Goal: Download file/media

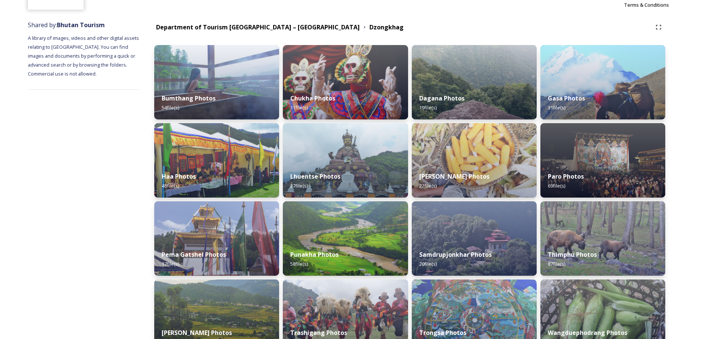
click at [583, 242] on div "Thimphu Photos 87 file(s)" at bounding box center [602, 258] width 125 height 33
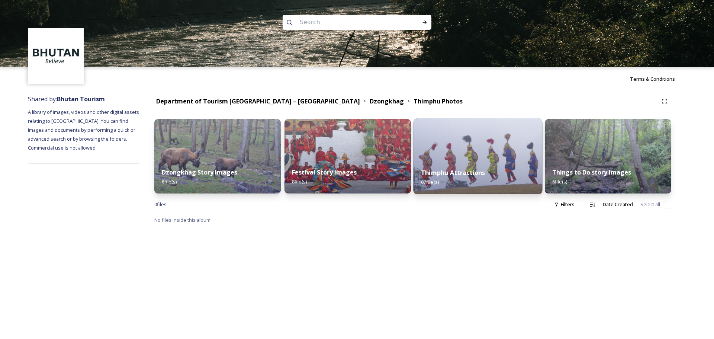
click at [452, 161] on div "Thimphu Attractions 67 file(s)" at bounding box center [477, 177] width 129 height 34
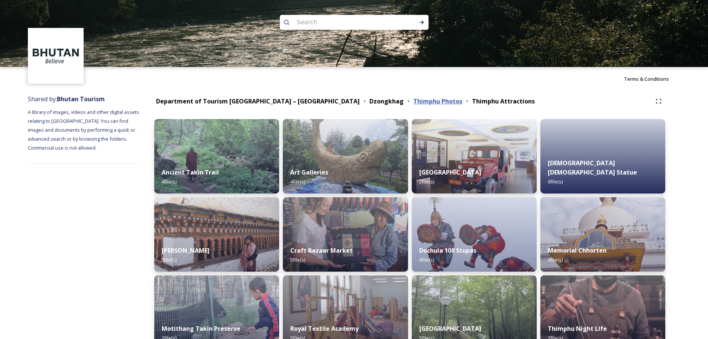
click at [413, 99] on strong "Thimphu Photos" at bounding box center [437, 101] width 49 height 8
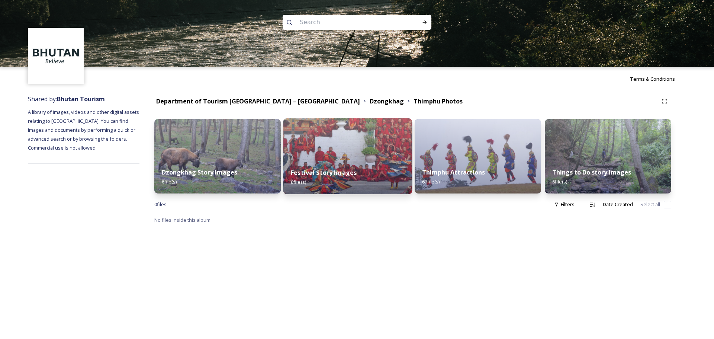
click at [348, 156] on img at bounding box center [347, 156] width 129 height 76
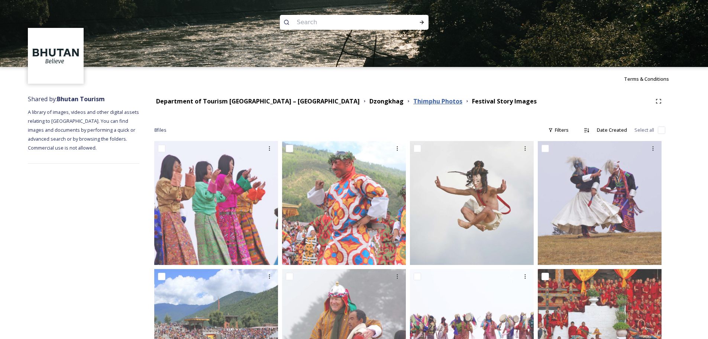
click at [413, 101] on strong "Thimphu Photos" at bounding box center [437, 101] width 49 height 8
click at [279, 100] on strong "Department of Tourism [GEOGRAPHIC_DATA] – [GEOGRAPHIC_DATA]" at bounding box center [258, 101] width 204 height 8
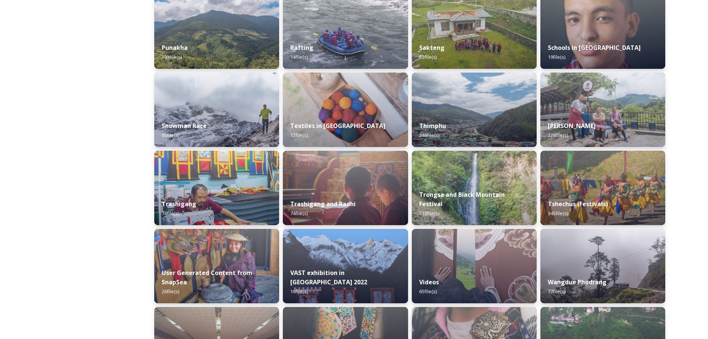
scroll to position [595, 0]
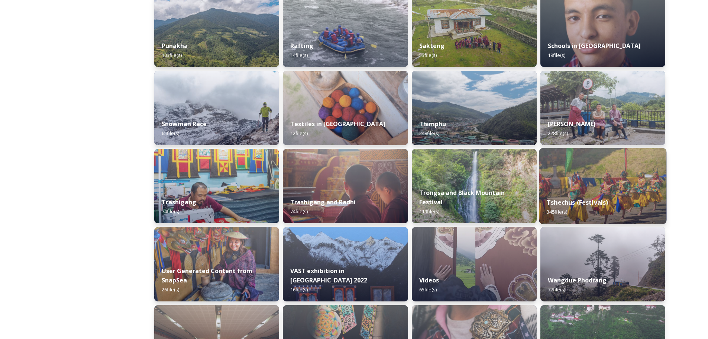
click at [621, 181] on img at bounding box center [602, 186] width 127 height 76
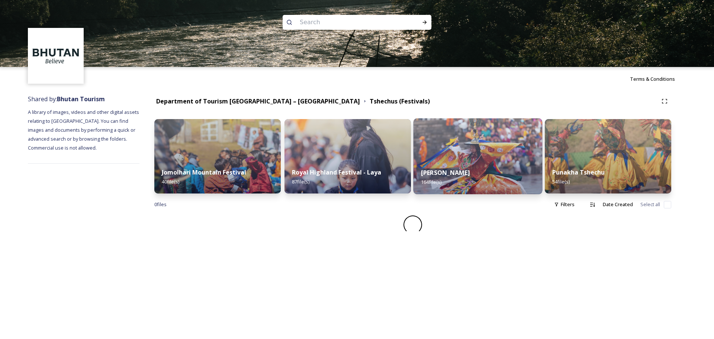
click at [493, 154] on img at bounding box center [477, 156] width 129 height 76
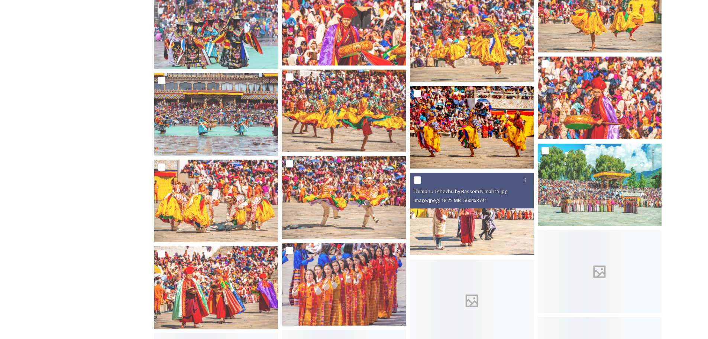
scroll to position [1784, 0]
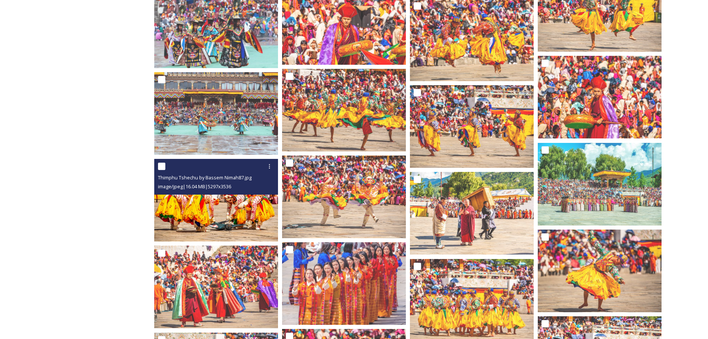
click at [213, 209] on img at bounding box center [216, 200] width 124 height 83
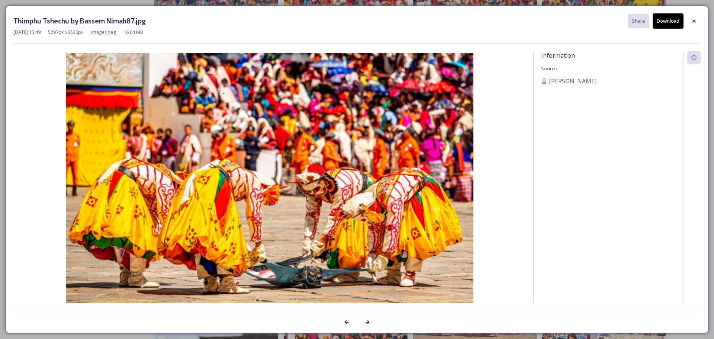
click at [675, 25] on button "Download" at bounding box center [667, 20] width 31 height 15
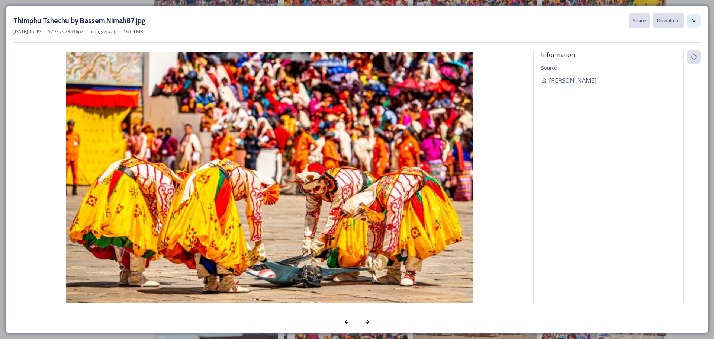
click at [691, 25] on div at bounding box center [693, 20] width 13 height 13
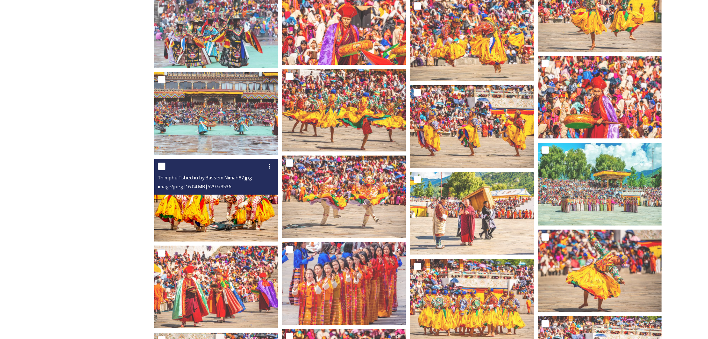
click at [226, 221] on img at bounding box center [216, 200] width 124 height 83
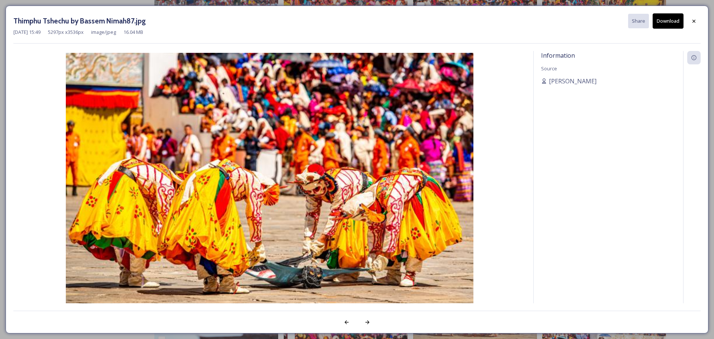
click at [664, 20] on button "Download" at bounding box center [667, 20] width 31 height 15
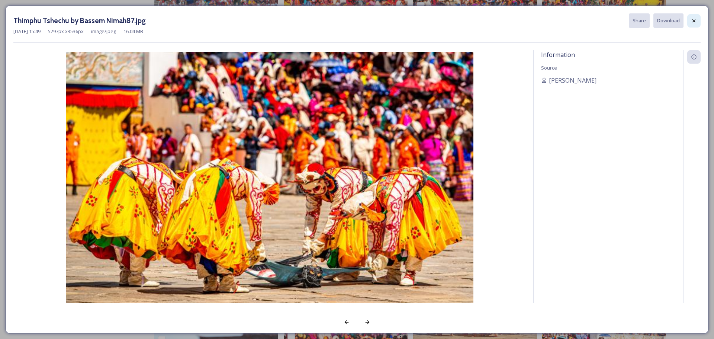
click at [697, 23] on div at bounding box center [693, 20] width 13 height 13
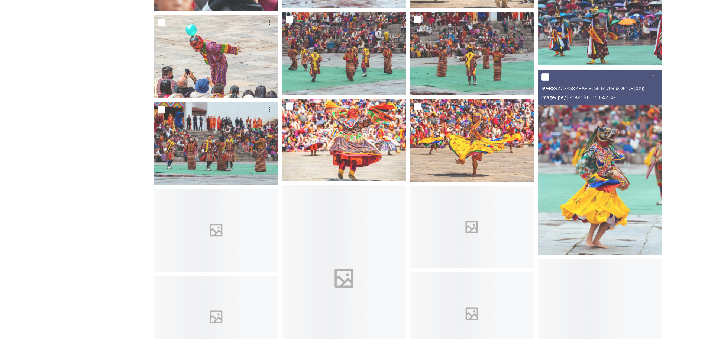
scroll to position [2379, 0]
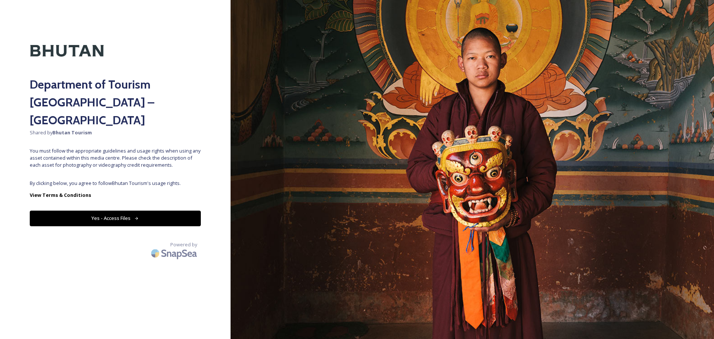
click at [117, 210] on button "Yes - Access Files" at bounding box center [115, 217] width 171 height 15
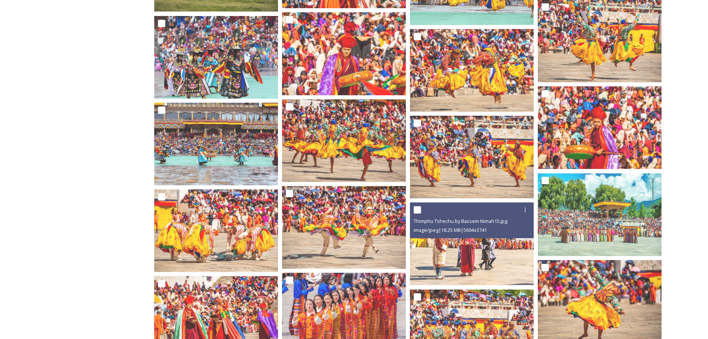
scroll to position [1858, 0]
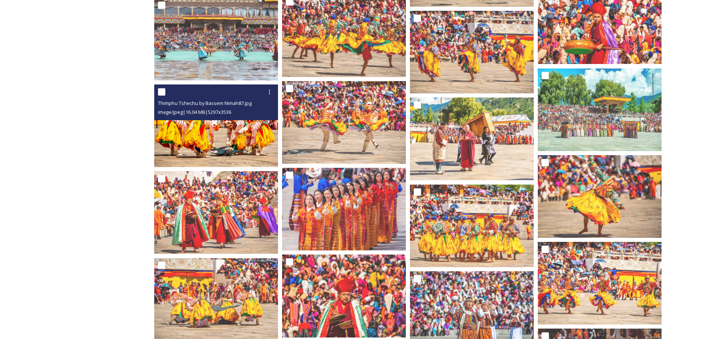
click at [251, 144] on img at bounding box center [216, 125] width 124 height 83
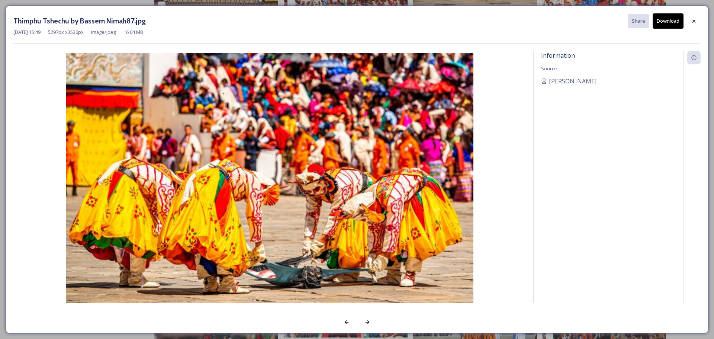
click at [674, 17] on button "Download" at bounding box center [667, 20] width 31 height 15
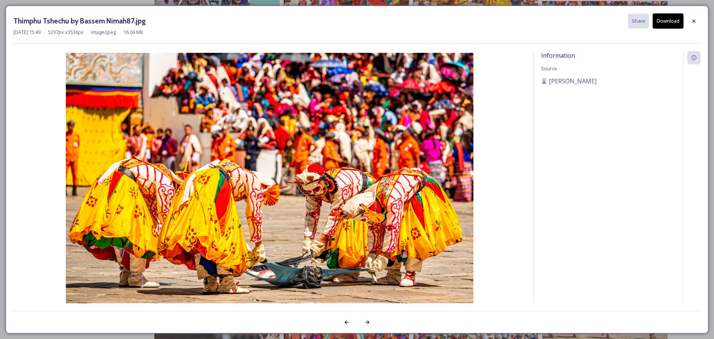
click at [690, 19] on div at bounding box center [693, 20] width 13 height 13
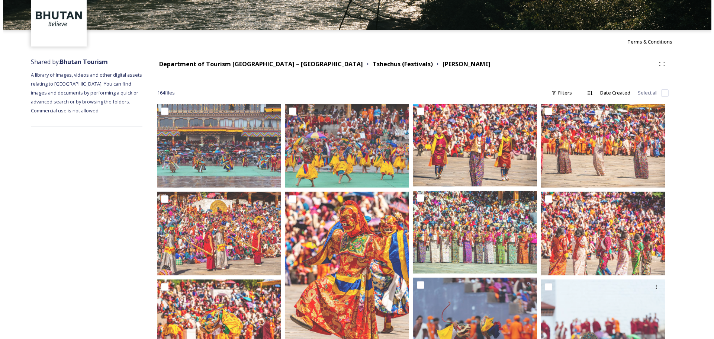
scroll to position [0, 0]
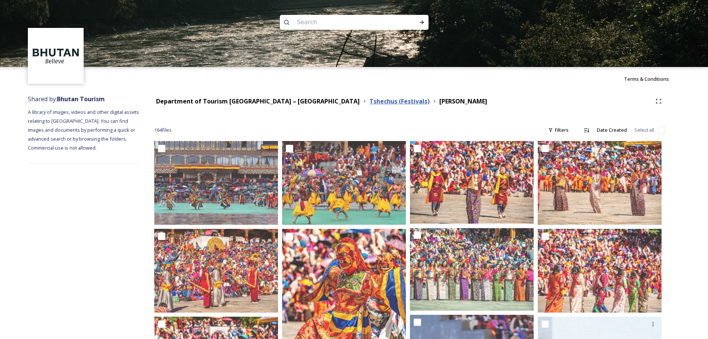
click at [369, 97] on strong "Tshechus (Festivals)" at bounding box center [399, 101] width 60 height 8
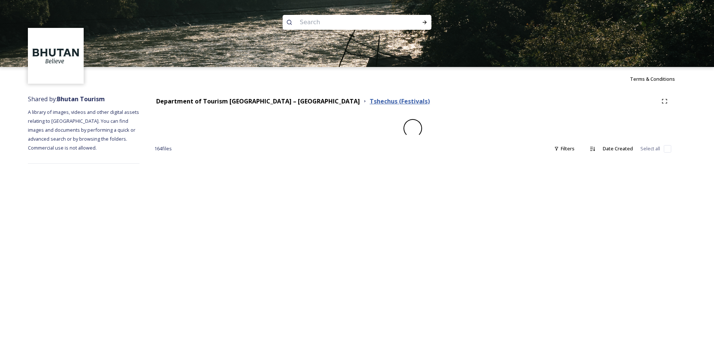
click at [369, 103] on strong "Tshechus (Festivals)" at bounding box center [399, 101] width 60 height 8
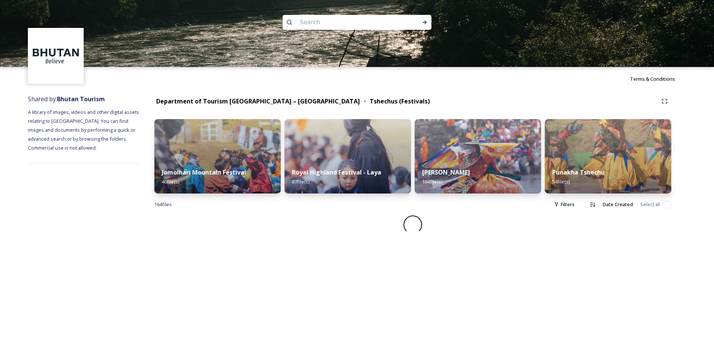
click at [287, 106] on div "Department of Tourism Bhutan – Brand Centre Tshechus (Festivals)" at bounding box center [412, 100] width 517 height 13
click at [278, 101] on strong "Department of Tourism [GEOGRAPHIC_DATA] – [GEOGRAPHIC_DATA]" at bounding box center [258, 101] width 204 height 8
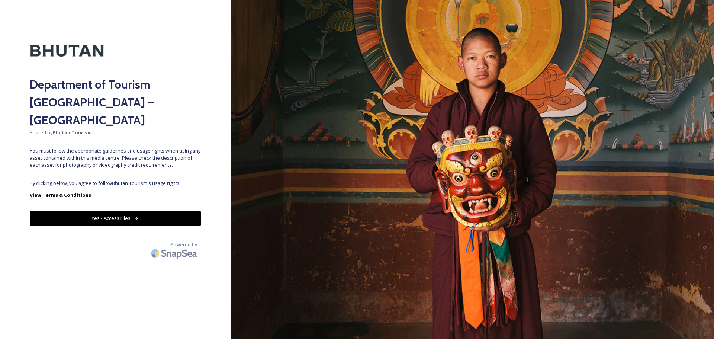
click at [161, 210] on button "Yes - Access Files" at bounding box center [115, 217] width 171 height 15
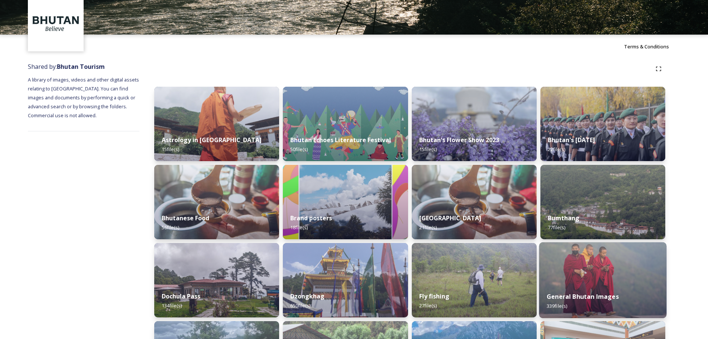
scroll to position [112, 0]
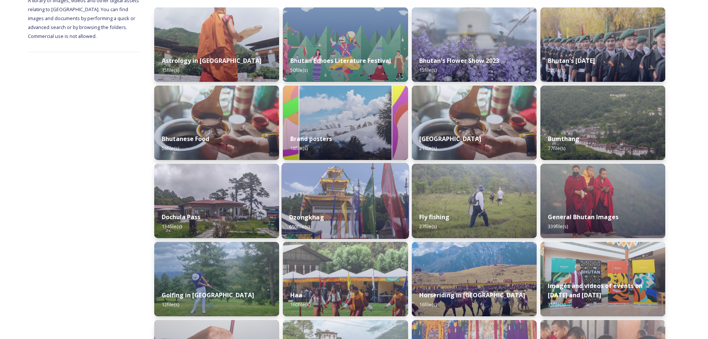
click at [340, 210] on div "Dzongkhag 650 file(s)" at bounding box center [345, 222] width 127 height 34
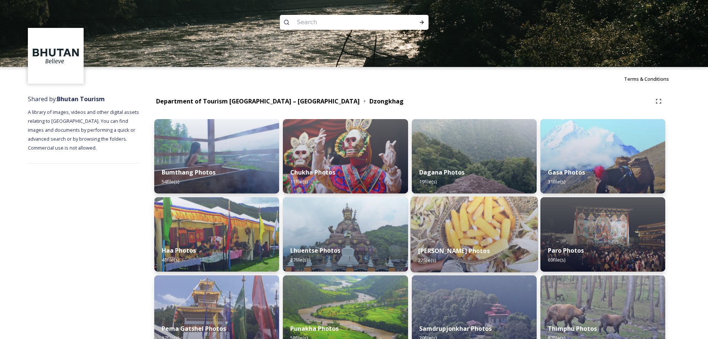
scroll to position [37, 0]
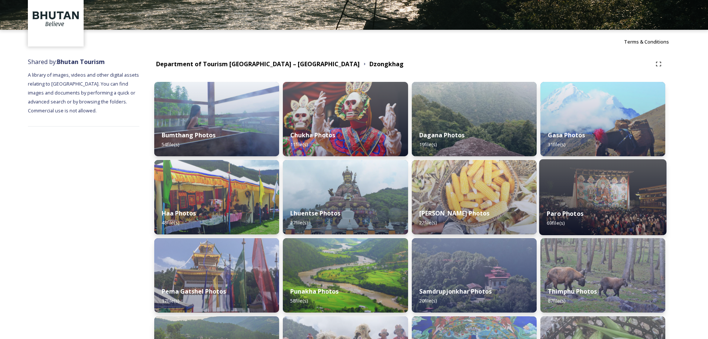
click at [617, 209] on div "Paro Photos 69 file(s)" at bounding box center [602, 218] width 127 height 34
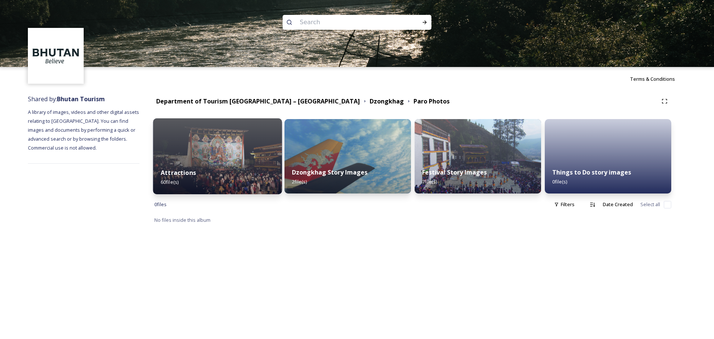
click at [232, 161] on div "Attractions 60 file(s)" at bounding box center [217, 177] width 129 height 34
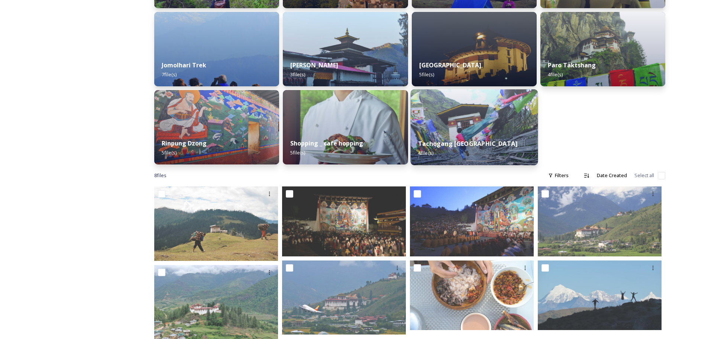
scroll to position [202, 0]
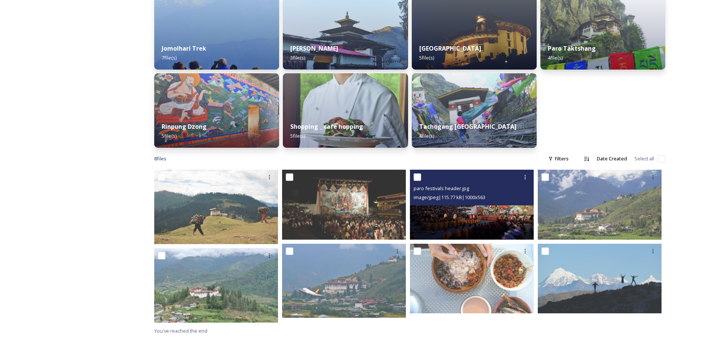
click at [454, 220] on img at bounding box center [472, 204] width 124 height 70
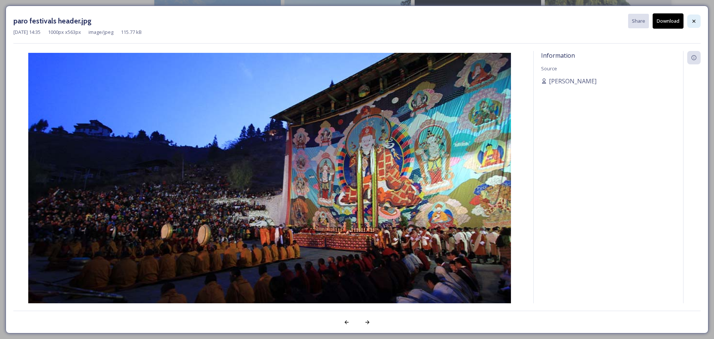
click at [697, 19] on div at bounding box center [693, 20] width 13 height 13
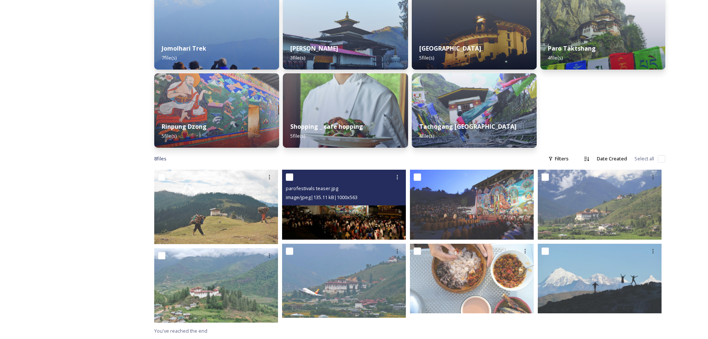
click at [364, 221] on img at bounding box center [344, 204] width 124 height 70
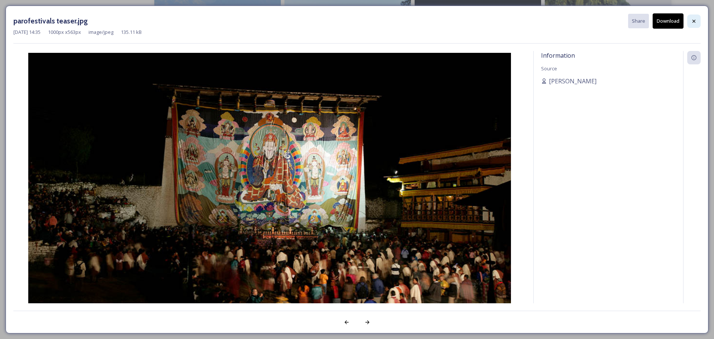
click at [696, 25] on div at bounding box center [693, 20] width 13 height 13
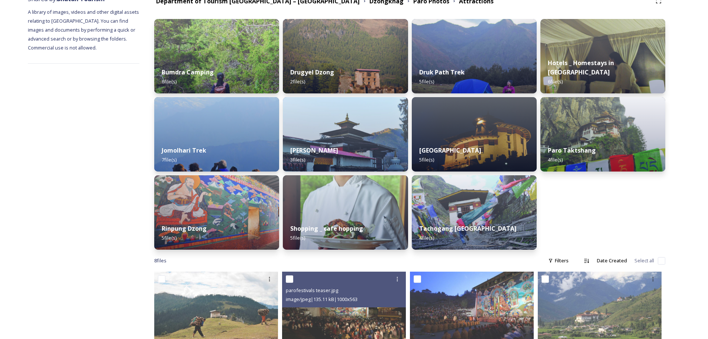
scroll to position [16, 0]
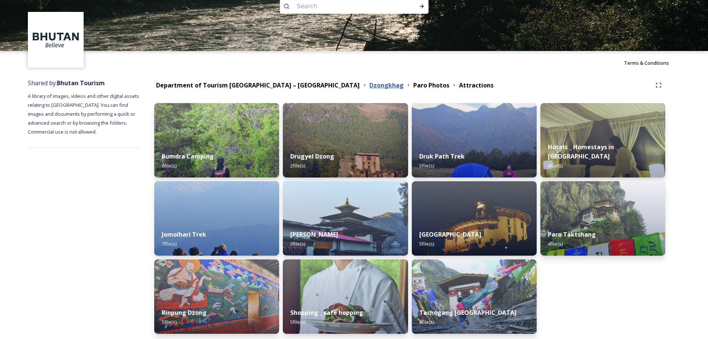
click at [369, 87] on strong "Dzongkhag" at bounding box center [386, 85] width 34 height 8
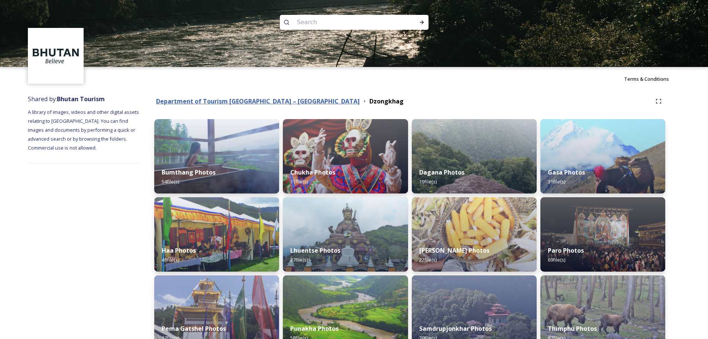
click at [257, 103] on strong "Department of Tourism [GEOGRAPHIC_DATA] – [GEOGRAPHIC_DATA]" at bounding box center [258, 101] width 204 height 8
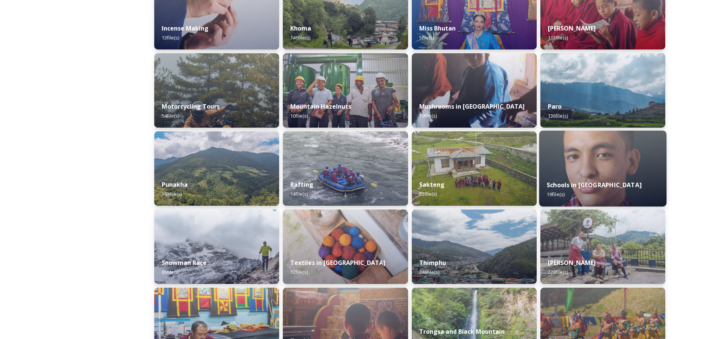
scroll to position [446, 0]
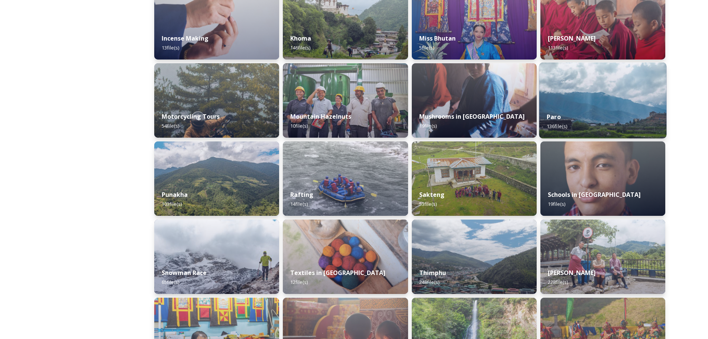
click at [591, 120] on div "Paro 136 file(s)" at bounding box center [602, 121] width 127 height 34
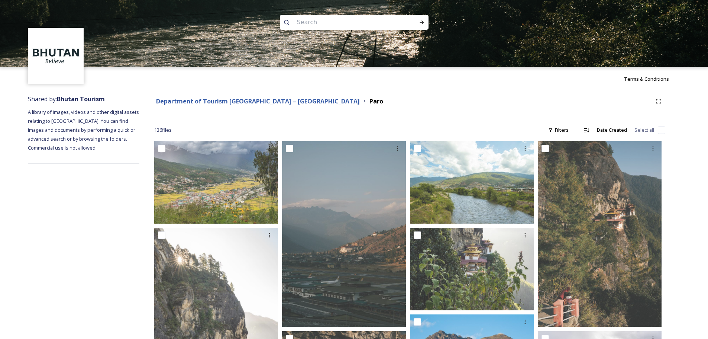
click at [278, 105] on strong "Department of Tourism [GEOGRAPHIC_DATA] – [GEOGRAPHIC_DATA]" at bounding box center [258, 101] width 204 height 8
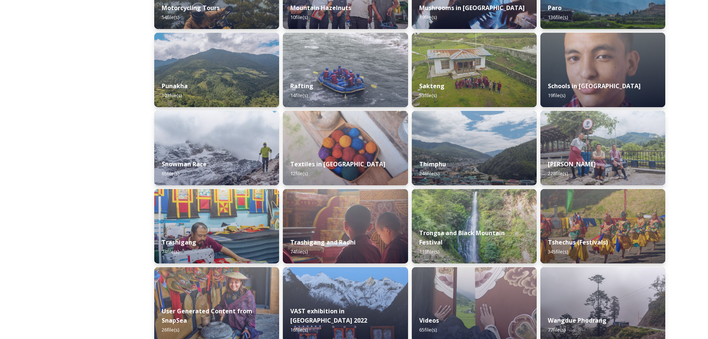
scroll to position [558, 0]
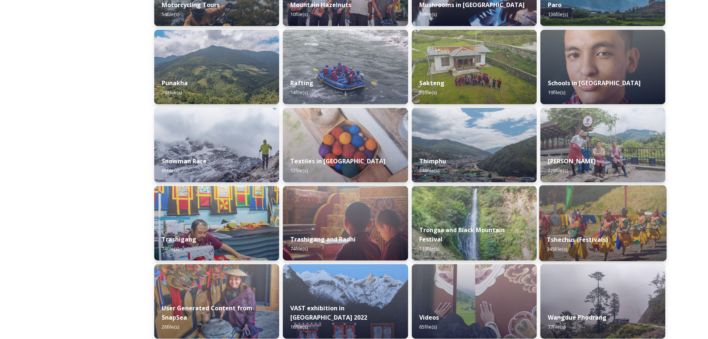
click at [602, 228] on div "Tshechus (Festivals) 345 file(s)" at bounding box center [602, 244] width 127 height 34
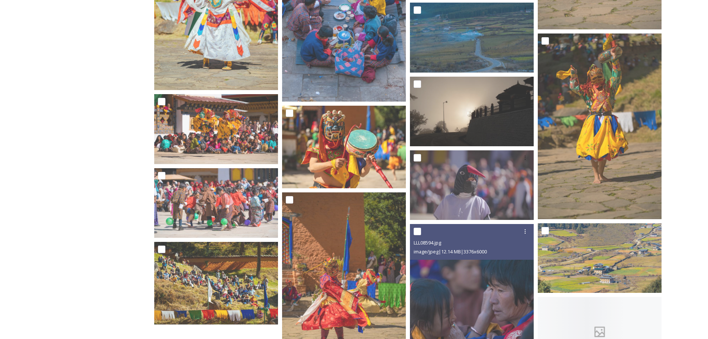
scroll to position [1338, 0]
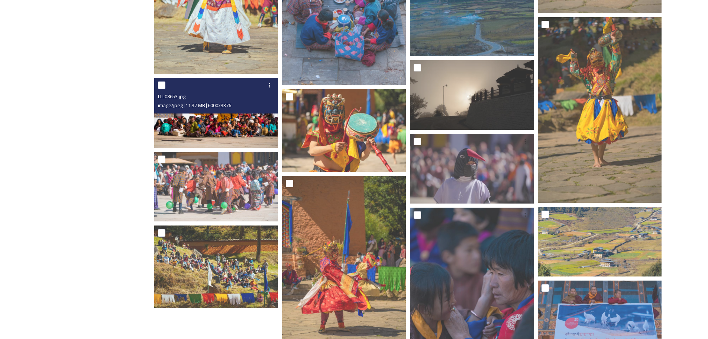
click at [204, 111] on div "LLL08653.jpg image/jpeg | 11.37 MB | 6000 x 3376" at bounding box center [216, 96] width 124 height 36
click at [213, 130] on img at bounding box center [216, 113] width 124 height 70
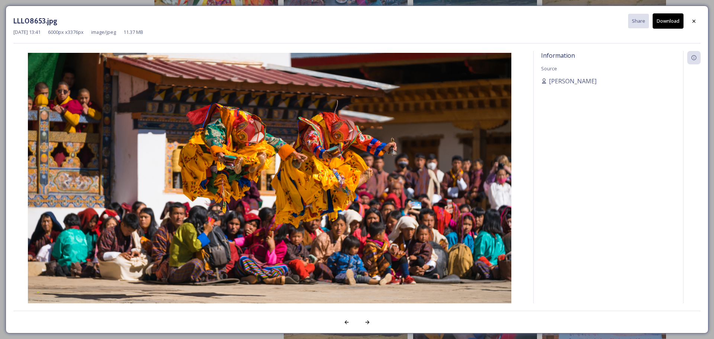
click at [666, 22] on button "Download" at bounding box center [667, 20] width 31 height 15
click at [695, 21] on icon at bounding box center [694, 21] width 6 height 6
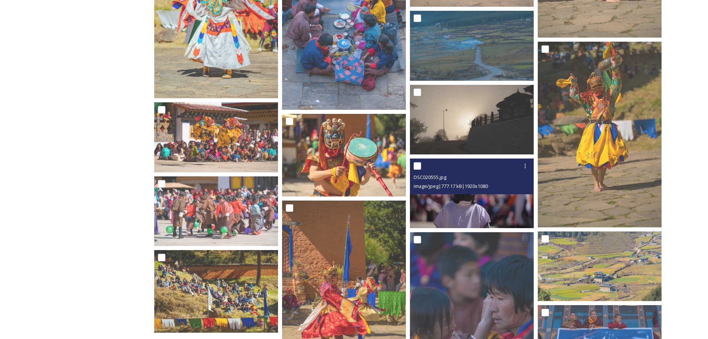
scroll to position [1301, 0]
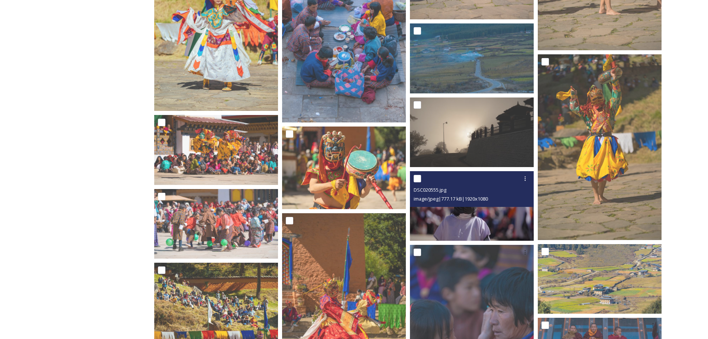
click at [469, 224] on img at bounding box center [472, 206] width 124 height 70
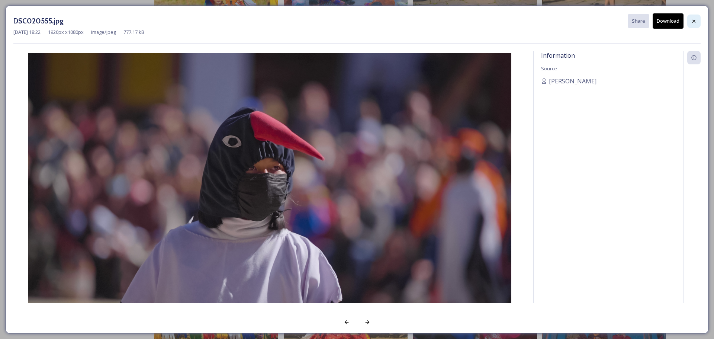
click at [691, 22] on icon at bounding box center [694, 21] width 6 height 6
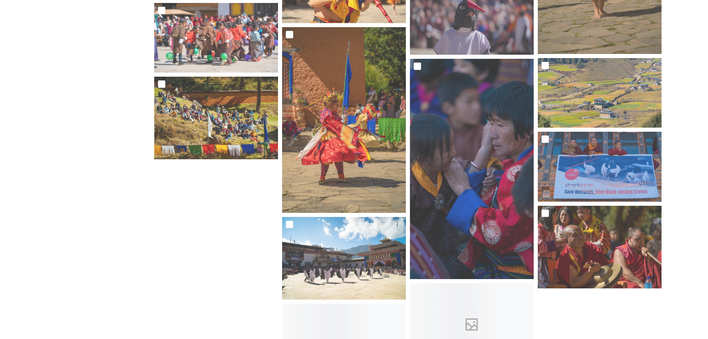
scroll to position [1635, 0]
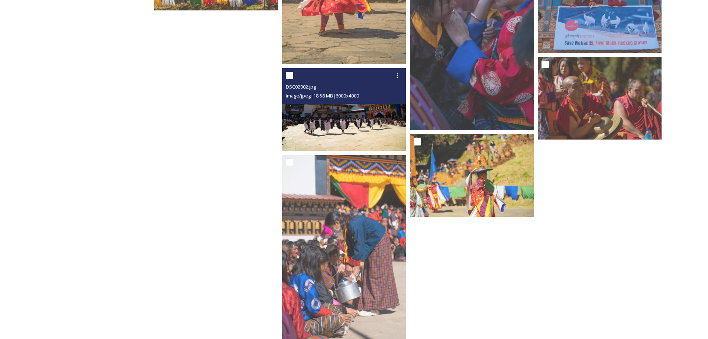
click at [327, 117] on img at bounding box center [344, 109] width 124 height 83
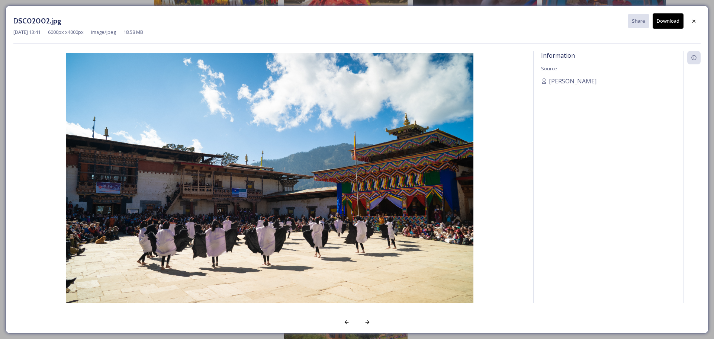
click at [657, 23] on button "Download" at bounding box center [667, 20] width 31 height 15
click at [693, 17] on div at bounding box center [693, 20] width 13 height 13
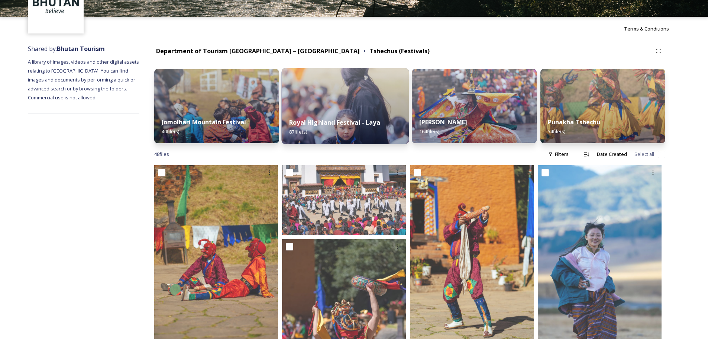
scroll to position [0, 0]
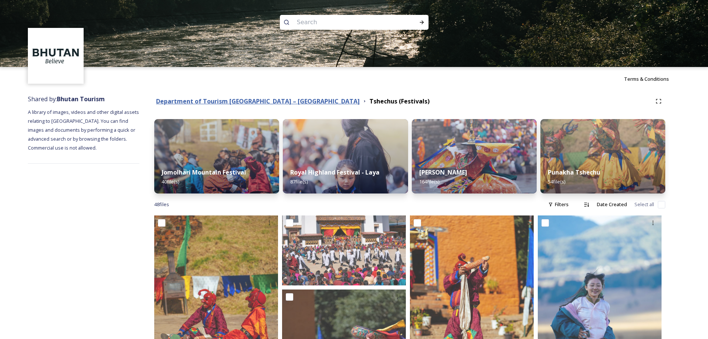
click at [266, 102] on strong "Department of Tourism [GEOGRAPHIC_DATA] – [GEOGRAPHIC_DATA]" at bounding box center [258, 101] width 204 height 8
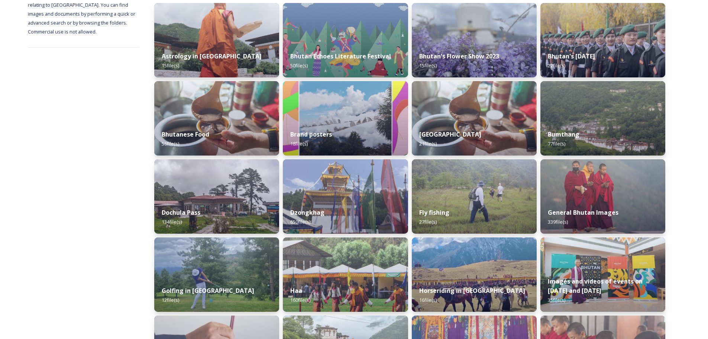
scroll to position [96, 0]
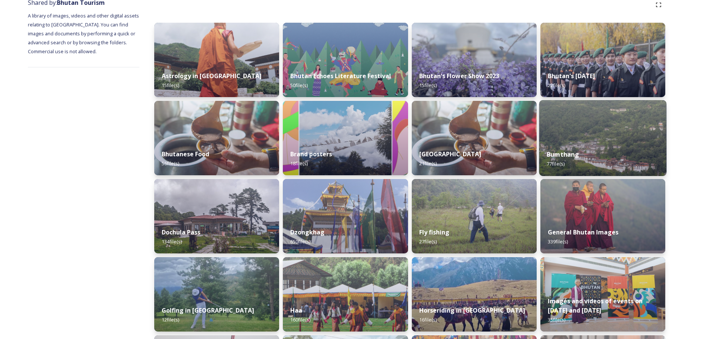
click at [602, 141] on img at bounding box center [602, 138] width 127 height 76
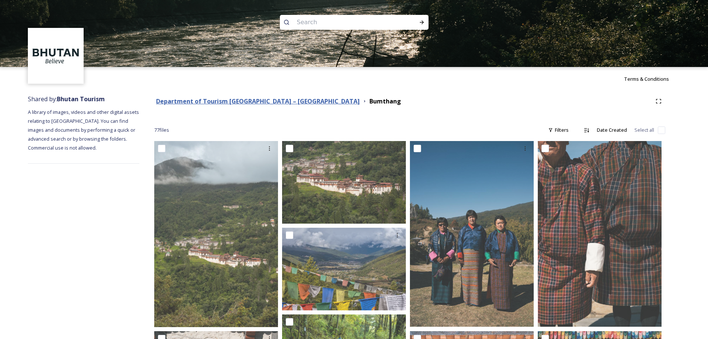
click at [279, 101] on strong "Department of Tourism [GEOGRAPHIC_DATA] – [GEOGRAPHIC_DATA]" at bounding box center [258, 101] width 204 height 8
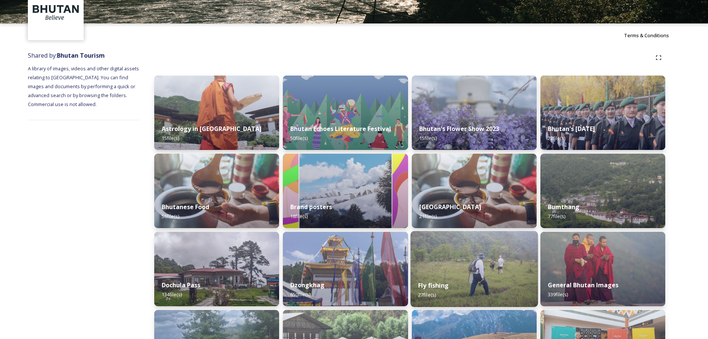
scroll to position [112, 0]
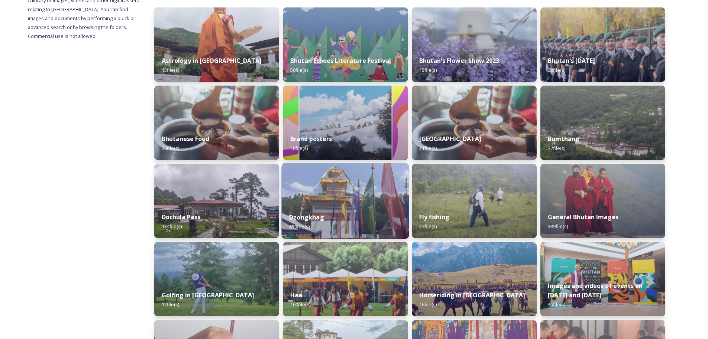
click at [324, 202] on img at bounding box center [345, 201] width 127 height 76
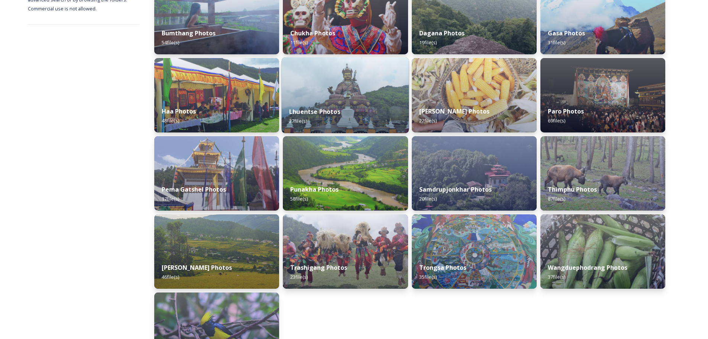
scroll to position [74, 0]
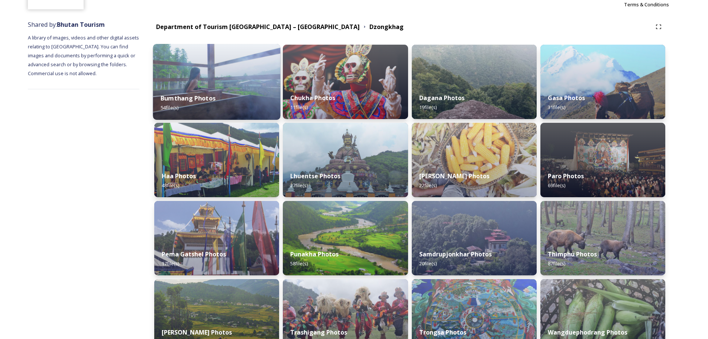
click at [218, 89] on div "Bumthang Photos 54 file(s)" at bounding box center [216, 103] width 127 height 34
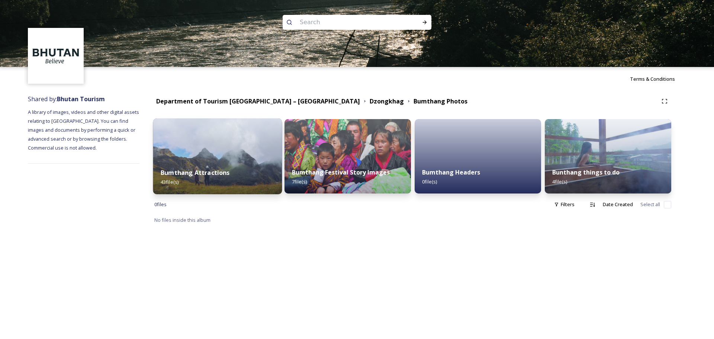
click at [236, 167] on div "Bumthang Attractions 43 file(s)" at bounding box center [217, 177] width 129 height 34
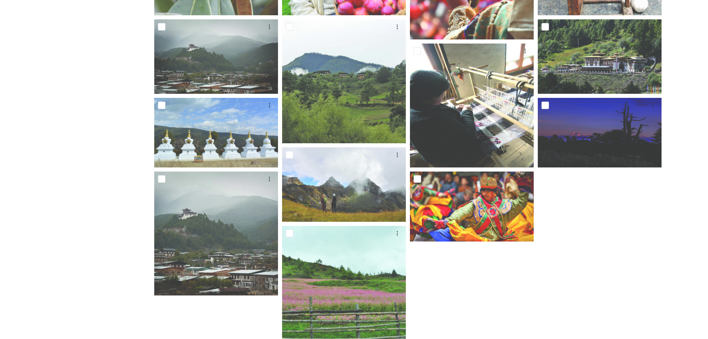
scroll to position [635, 0]
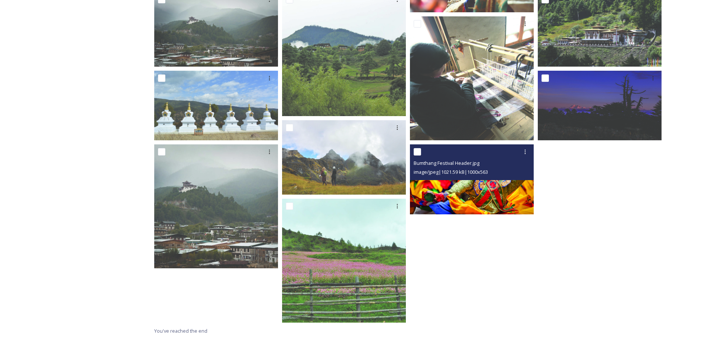
click at [497, 190] on img at bounding box center [472, 179] width 124 height 70
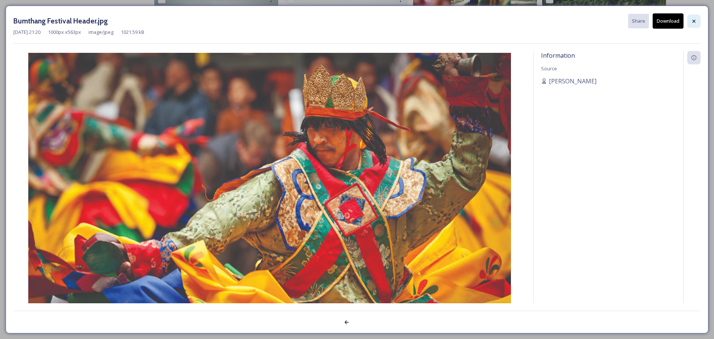
click at [697, 23] on div at bounding box center [693, 20] width 13 height 13
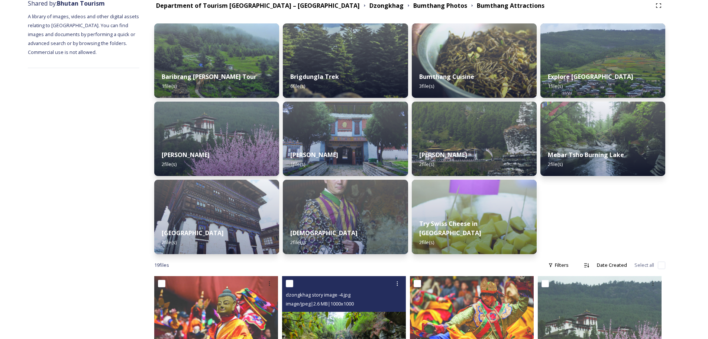
scroll to position [77, 0]
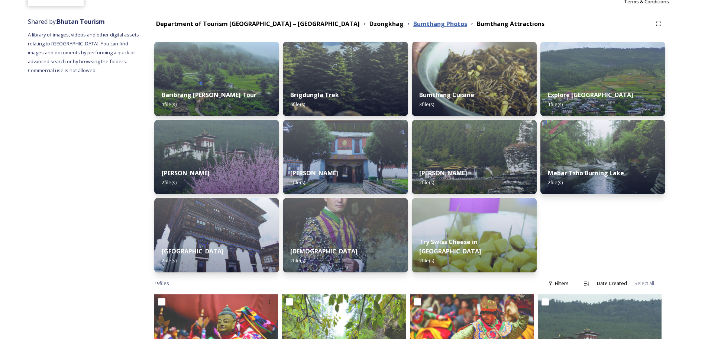
click at [413, 23] on strong "Bumthang Photos" at bounding box center [440, 24] width 54 height 8
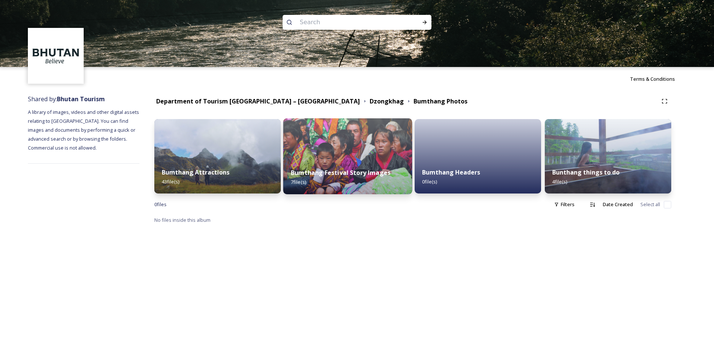
click at [340, 161] on div "Bumthang Festival Story Images 7 file(s)" at bounding box center [347, 177] width 129 height 34
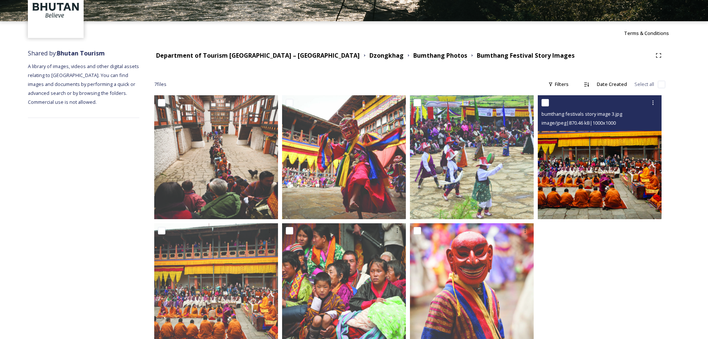
scroll to position [70, 0]
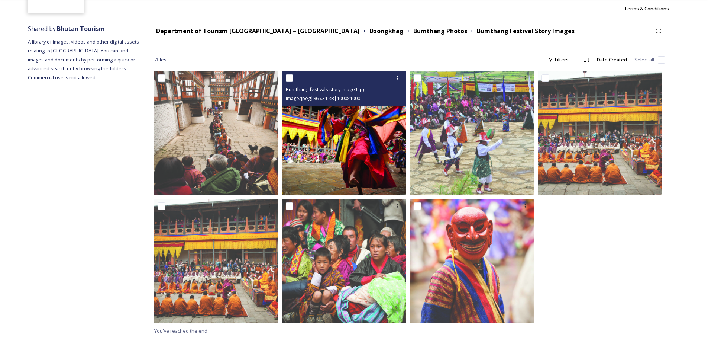
click at [371, 164] on img at bounding box center [344, 133] width 124 height 124
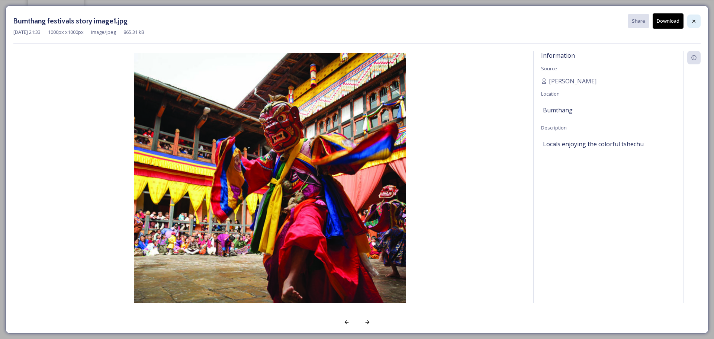
click at [695, 20] on icon at bounding box center [694, 21] width 6 height 6
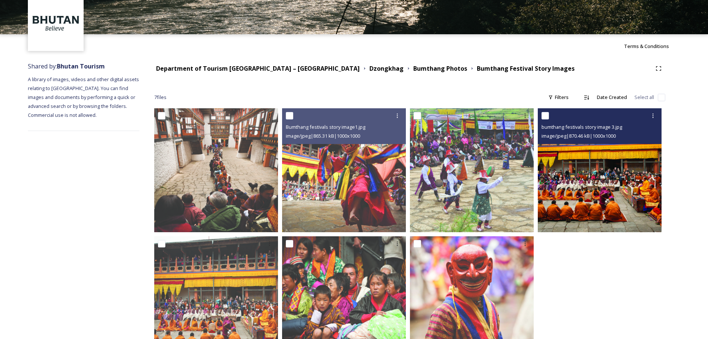
scroll to position [0, 0]
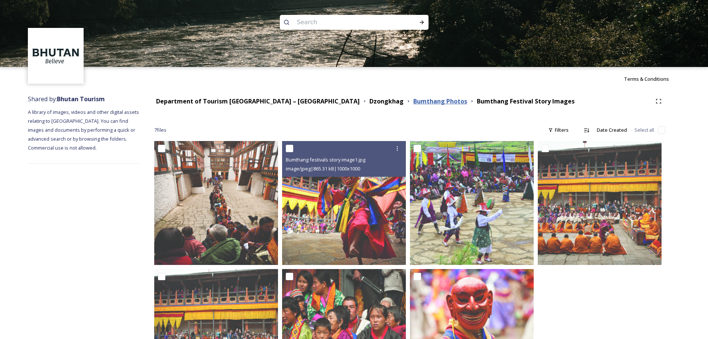
click at [413, 103] on strong "Bumthang Photos" at bounding box center [440, 101] width 54 height 8
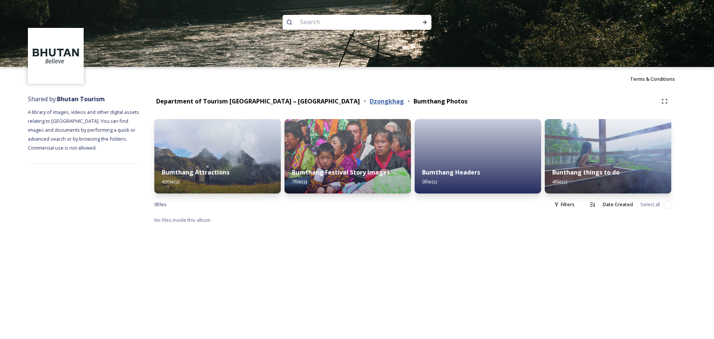
click at [369, 99] on strong "Dzongkhag" at bounding box center [386, 101] width 34 height 8
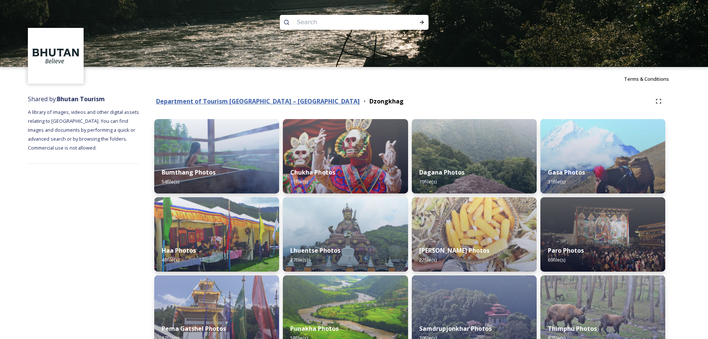
click at [274, 101] on strong "Department of Tourism [GEOGRAPHIC_DATA] – [GEOGRAPHIC_DATA]" at bounding box center [258, 101] width 204 height 8
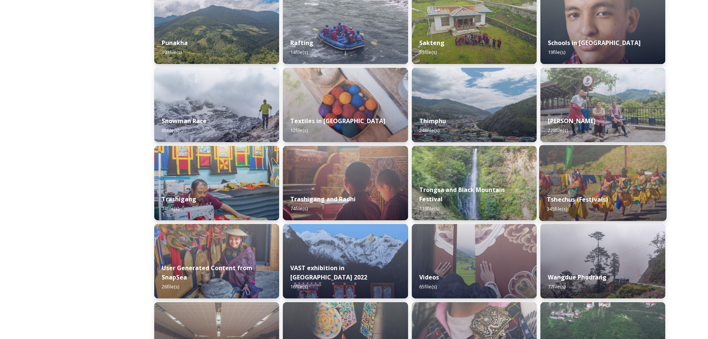
scroll to position [579, 0]
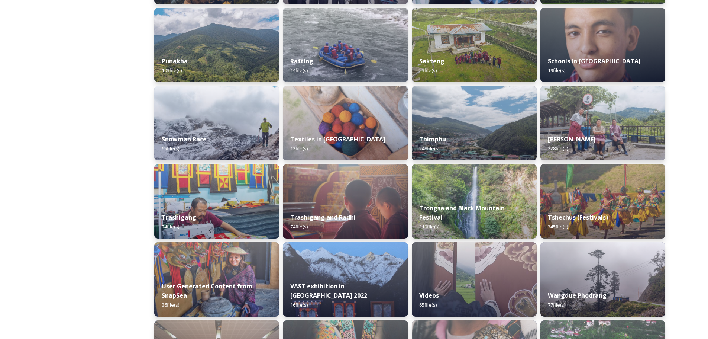
click at [603, 194] on img at bounding box center [602, 201] width 125 height 74
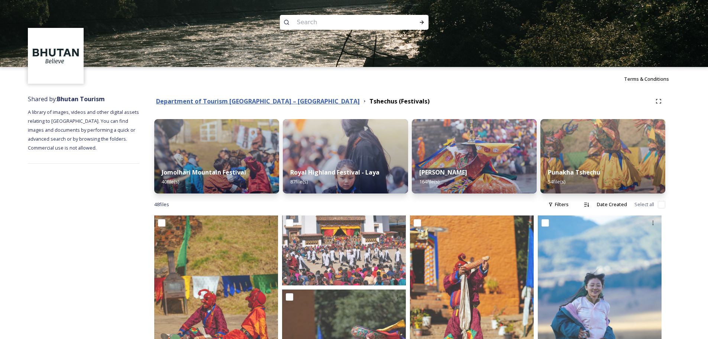
click at [267, 100] on strong "Department of Tourism [GEOGRAPHIC_DATA] – [GEOGRAPHIC_DATA]" at bounding box center [258, 101] width 204 height 8
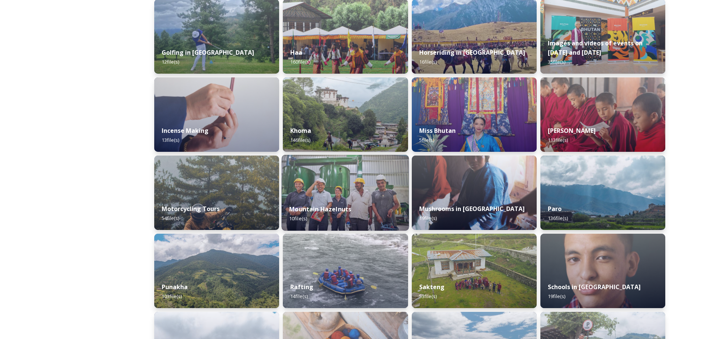
scroll to position [260, 0]
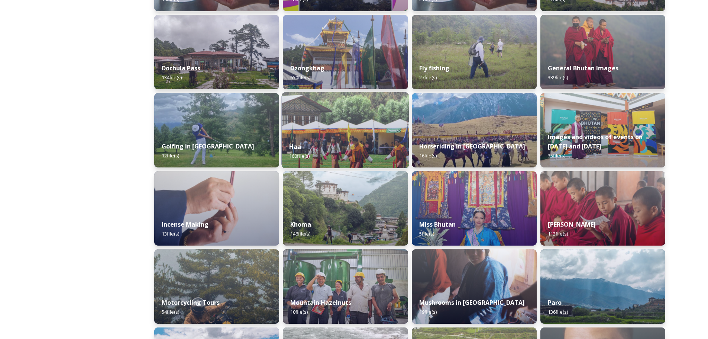
click at [346, 128] on img at bounding box center [345, 130] width 127 height 76
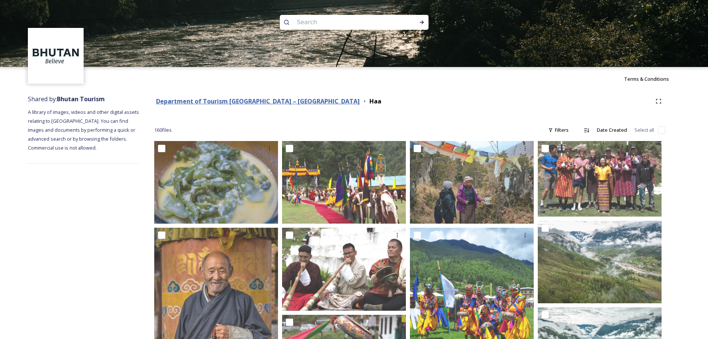
click at [261, 102] on strong "Department of Tourism [GEOGRAPHIC_DATA] – [GEOGRAPHIC_DATA]" at bounding box center [258, 101] width 204 height 8
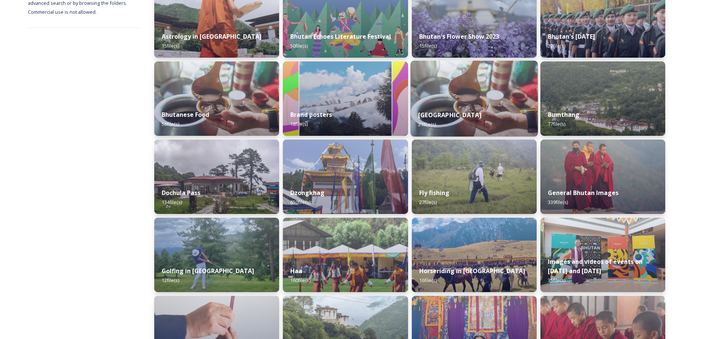
scroll to position [149, 0]
